Goal: Task Accomplishment & Management: Manage account settings

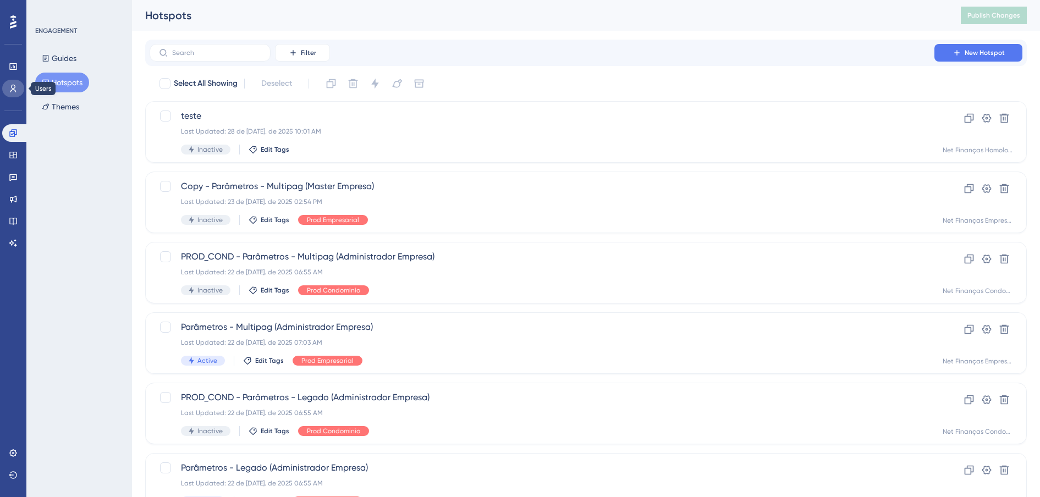
click at [15, 87] on icon at bounding box center [13, 89] width 6 height 8
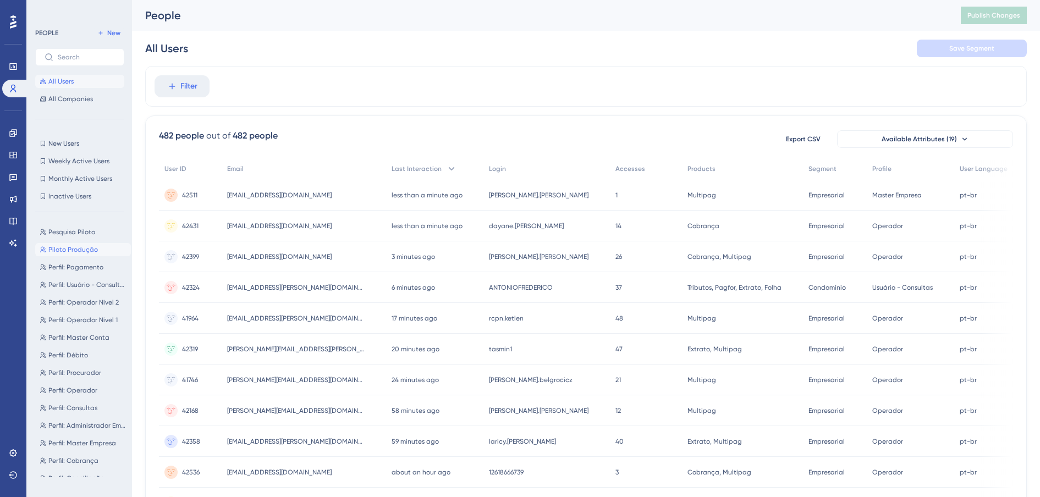
click at [69, 248] on span "Piloto Produção" at bounding box center [72, 249] width 49 height 9
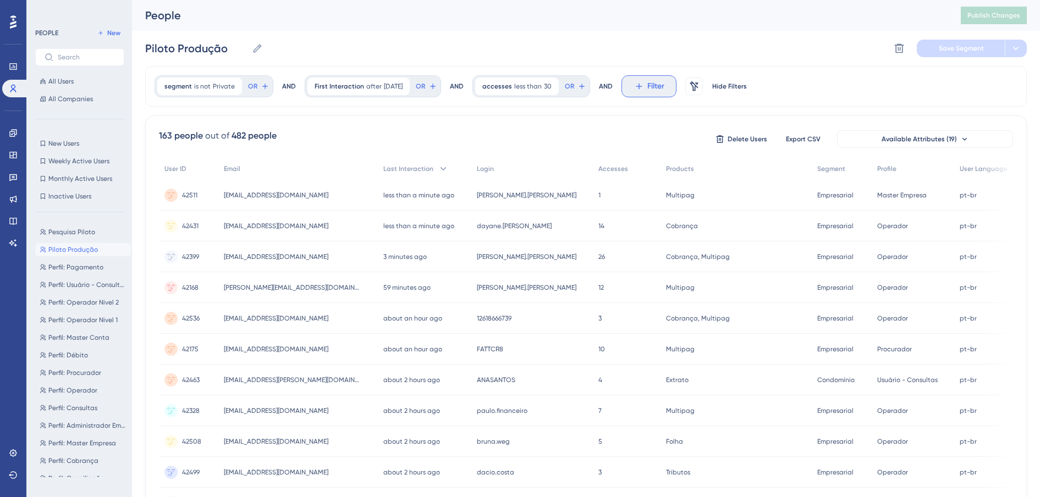
click at [644, 87] on icon at bounding box center [639, 86] width 10 height 10
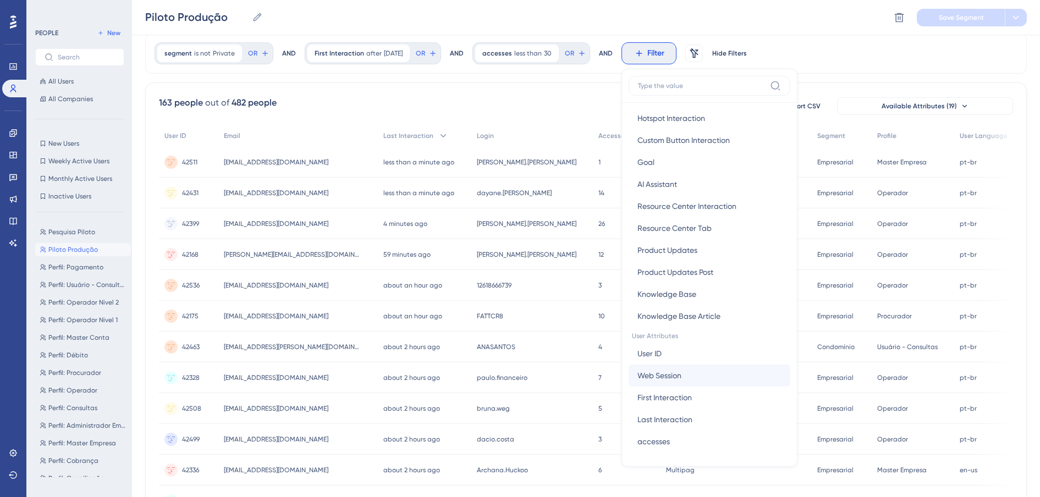
scroll to position [481, 0]
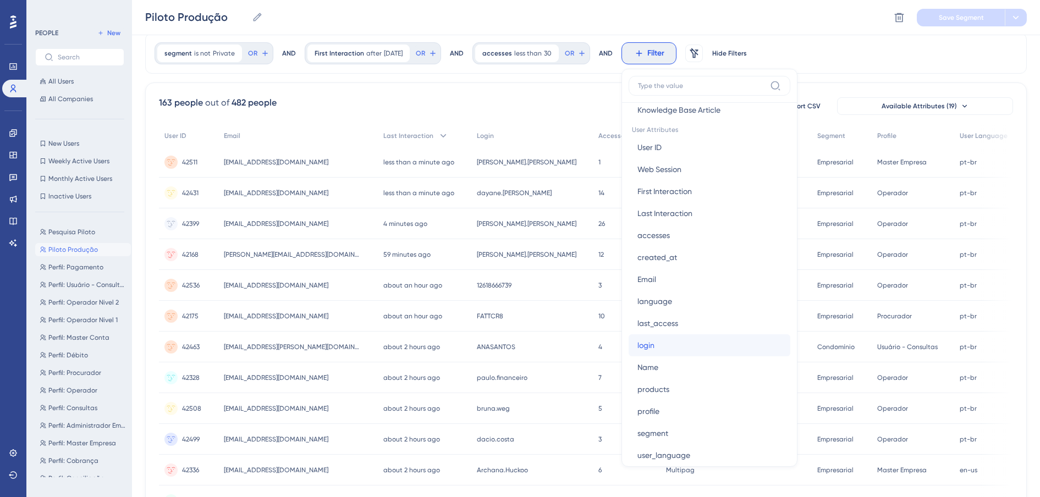
click at [654, 342] on span "login" at bounding box center [645, 345] width 17 height 13
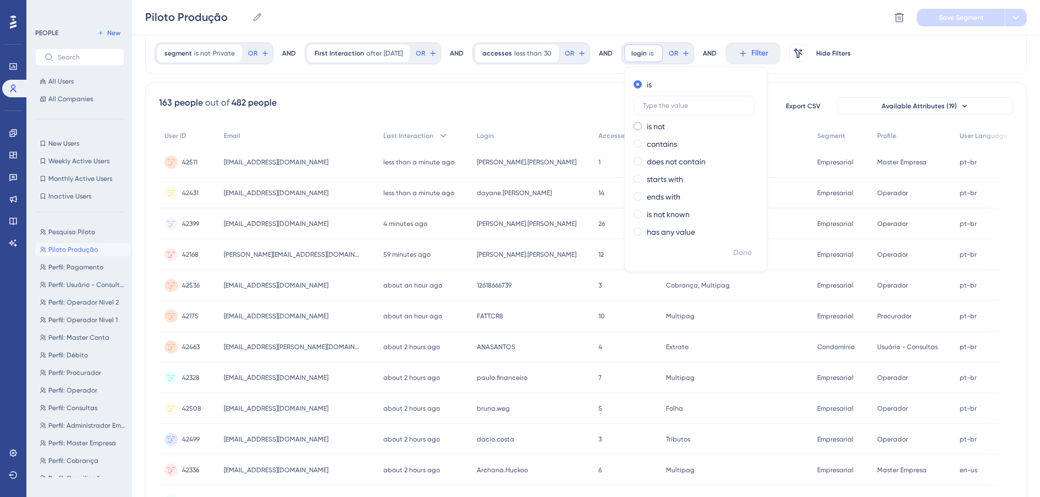
click at [669, 129] on div "is not" at bounding box center [693, 126] width 120 height 13
type input "FATTCR8"
click at [752, 251] on span "Done" at bounding box center [742, 252] width 19 height 13
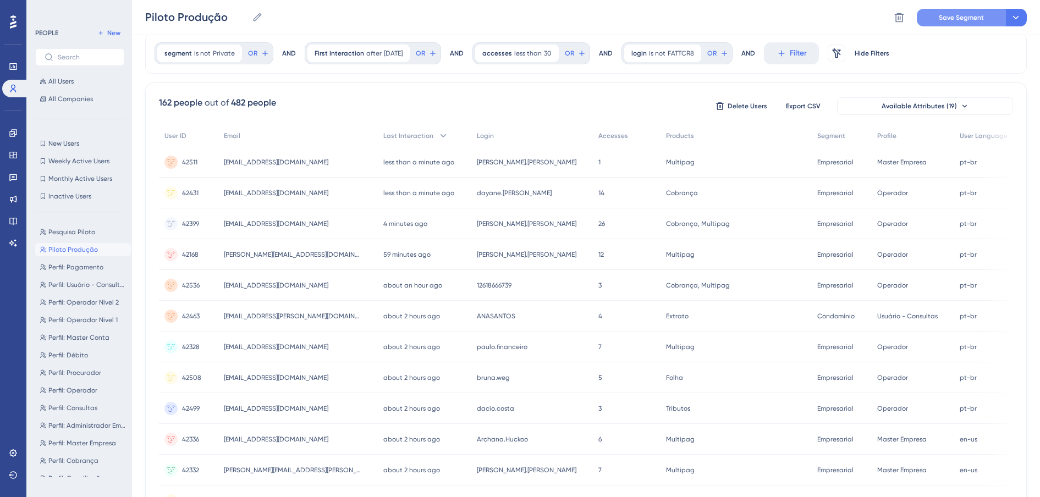
click at [964, 24] on button "Save Segment" at bounding box center [961, 18] width 88 height 18
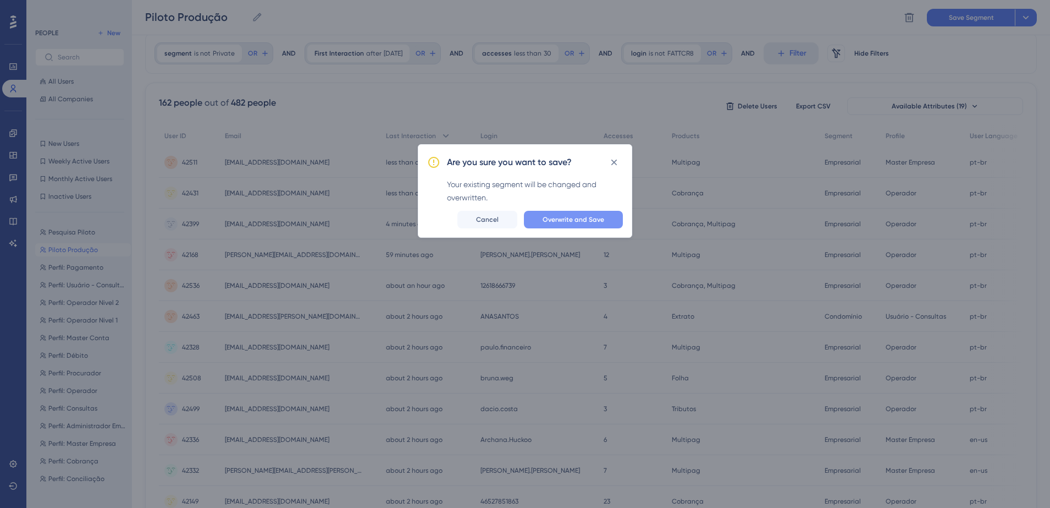
click at [588, 216] on span "Overwrite and Save" at bounding box center [574, 219] width 62 height 9
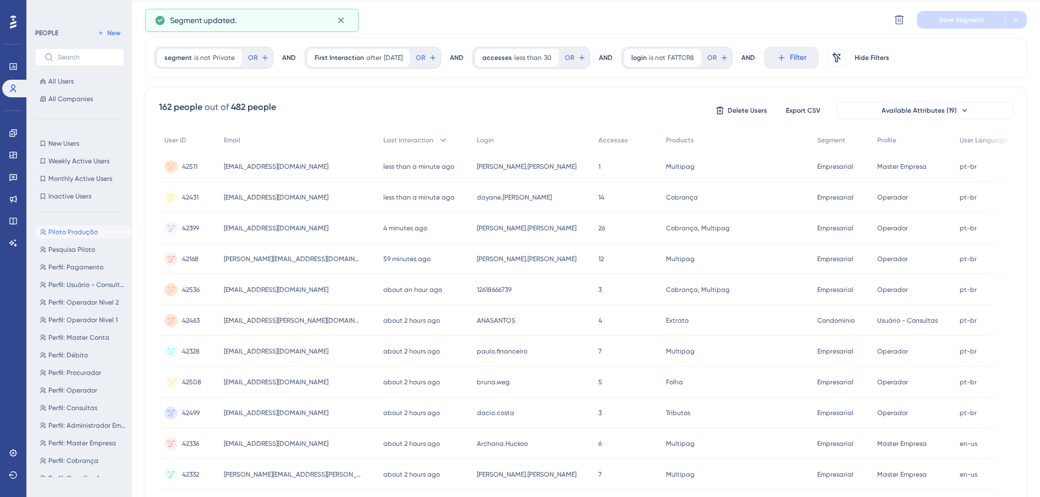
scroll to position [0, 0]
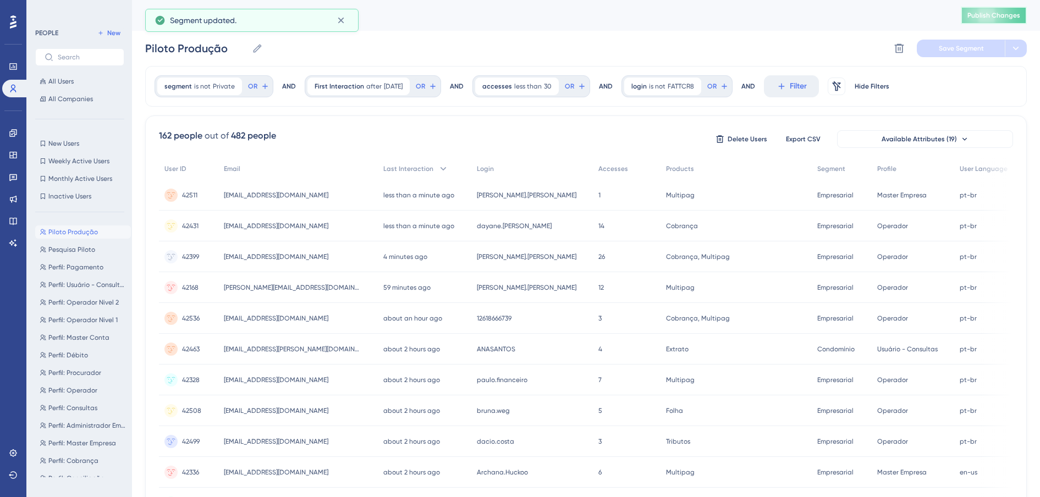
click at [1008, 13] on span "Publish Changes" at bounding box center [993, 15] width 53 height 9
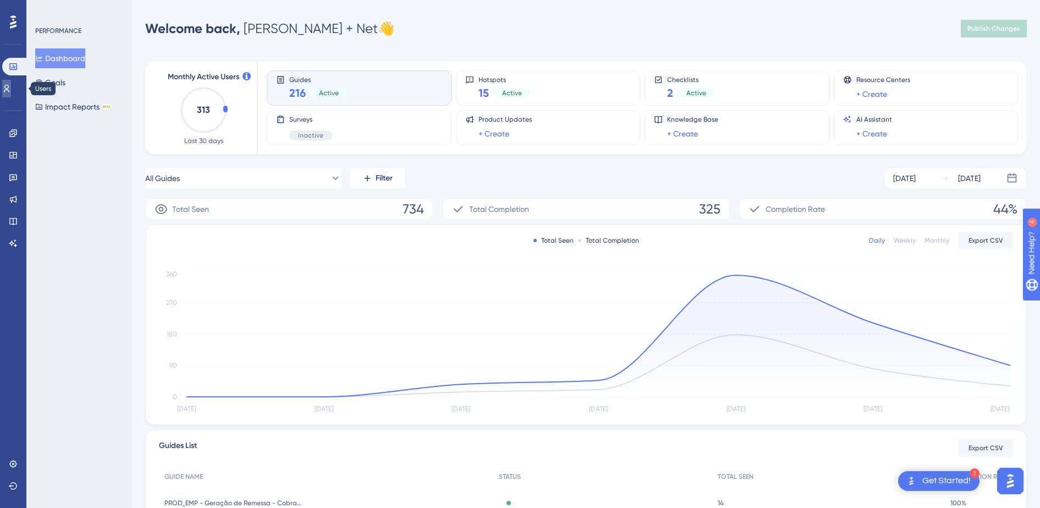
click at [10, 92] on icon at bounding box center [6, 88] width 9 height 9
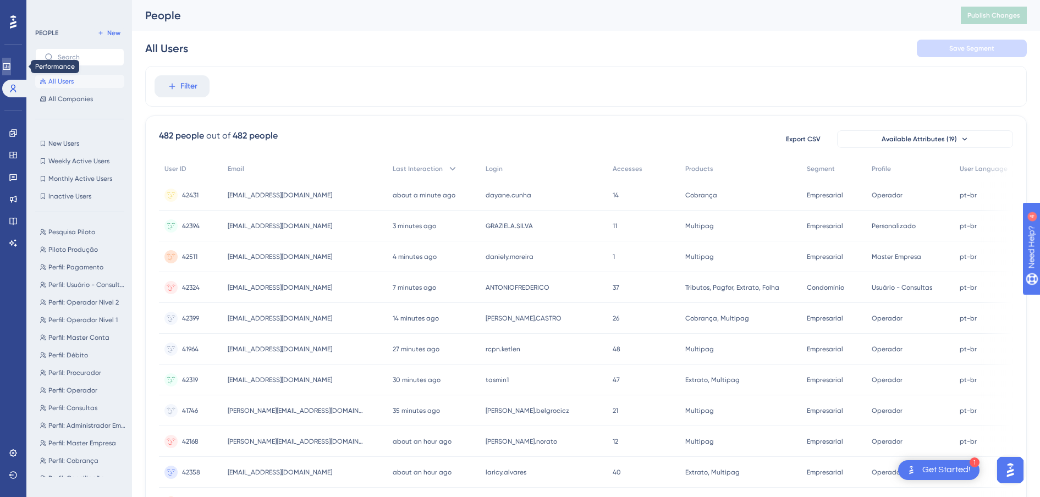
click at [11, 71] on link at bounding box center [6, 67] width 9 height 18
